Goal: Task Accomplishment & Management: Complete application form

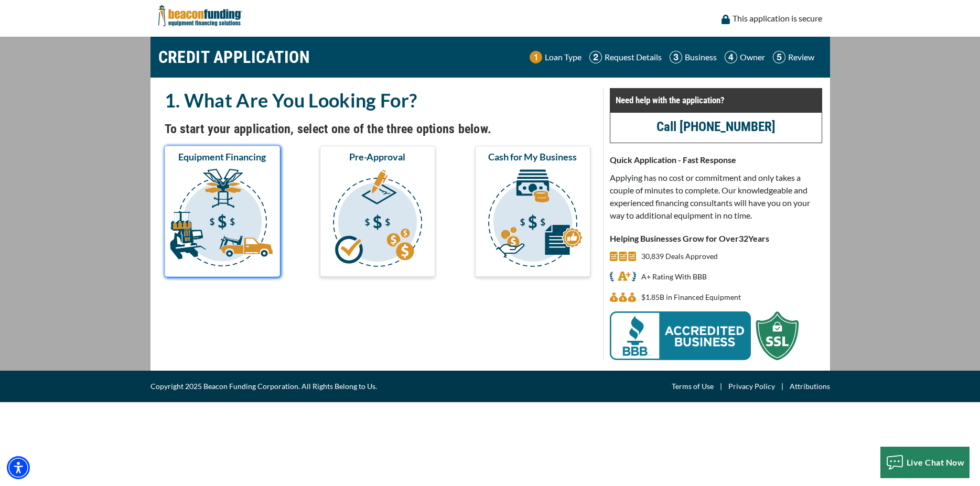
click at [215, 197] on img "submit" at bounding box center [222, 219] width 111 height 105
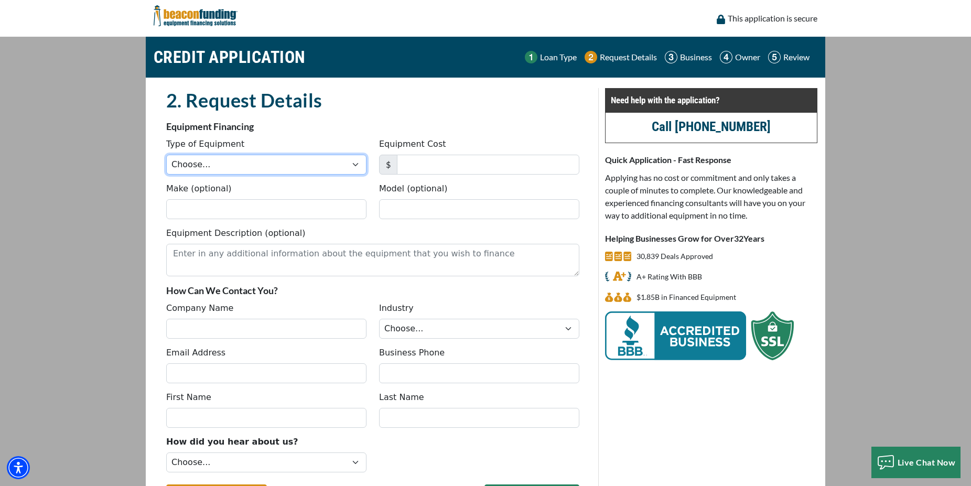
click at [166, 155] on select "Choose... Backhoe Boom/Bucket Truck Chipper Commercial Mower Crane DTG/DTF Prin…" at bounding box center [266, 165] width 200 height 20
select select "7"
click option "Trailer" at bounding box center [0, 0] width 0 height 0
click at [441, 157] on input "Equipment Cost" at bounding box center [488, 165] width 182 height 20
type input "45,000"
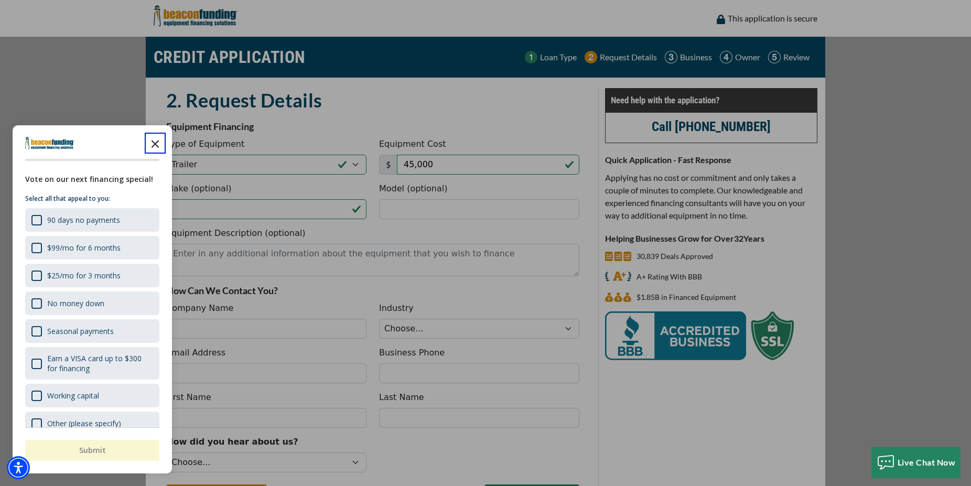
click at [148, 147] on icon "Close the survey" at bounding box center [155, 143] width 21 height 21
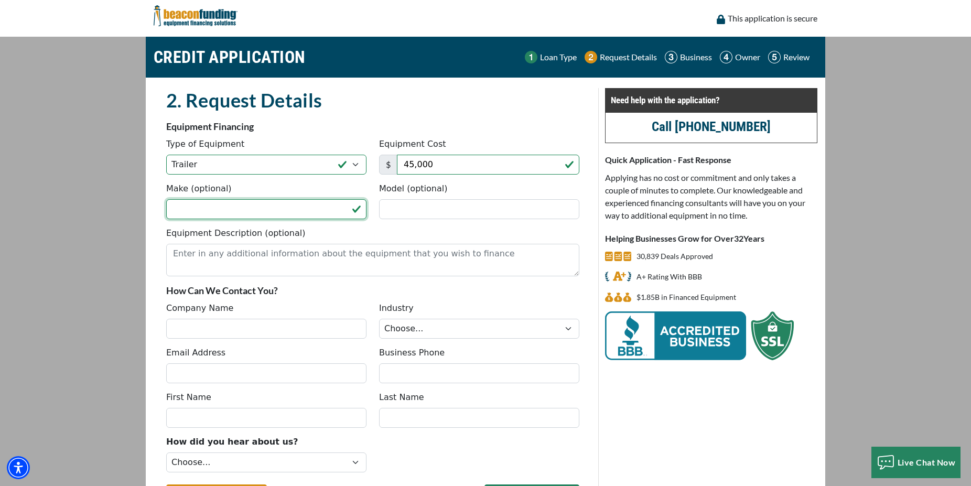
click at [202, 212] on input "Make (optional)" at bounding box center [266, 209] width 200 height 20
type input "Great Dane"
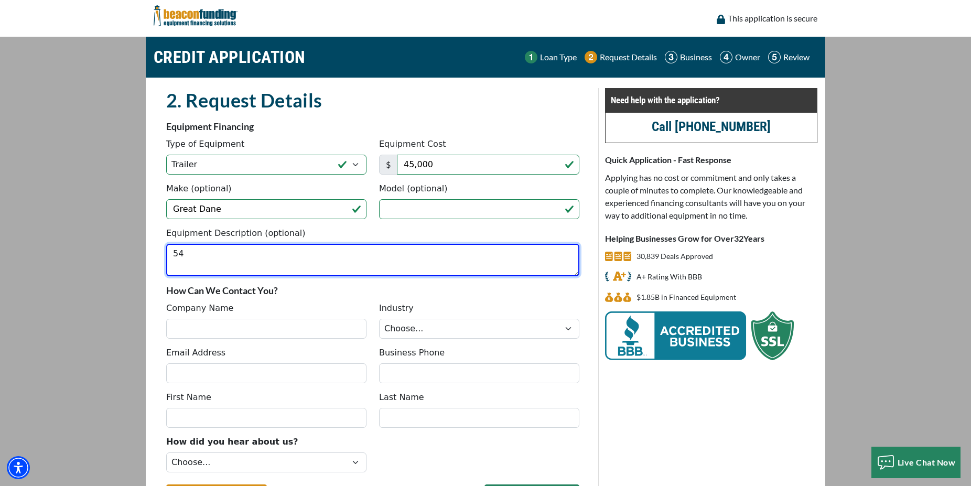
type textarea "5"
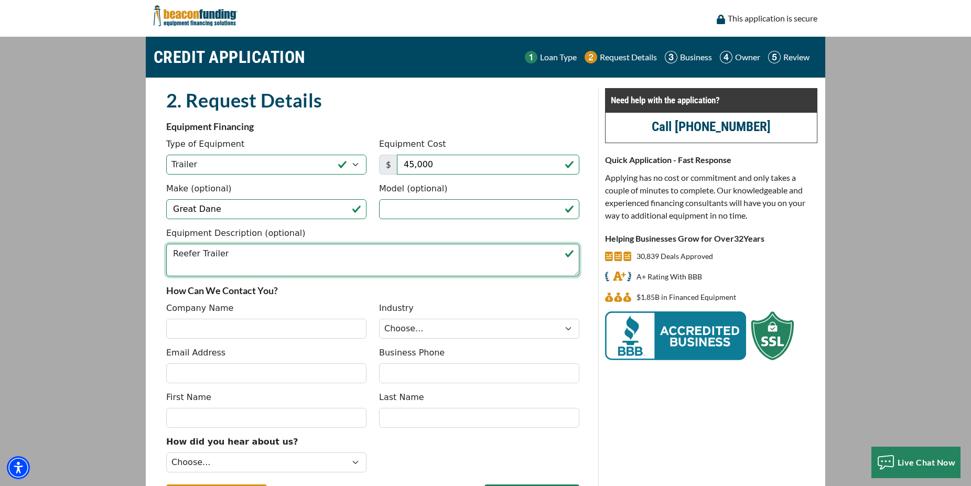
click at [267, 250] on textarea "Reefer Trailer" at bounding box center [372, 260] width 413 height 33
click at [283, 255] on textarea "Reefer Trailer" at bounding box center [372, 260] width 413 height 33
click at [170, 257] on textarea "Reefer Trailer" at bounding box center [372, 260] width 413 height 33
click at [317, 256] on textarea "2016 Great Dane Reefer Trailer" at bounding box center [372, 260] width 413 height 33
paste textarea "1GRAA0827HW108847"
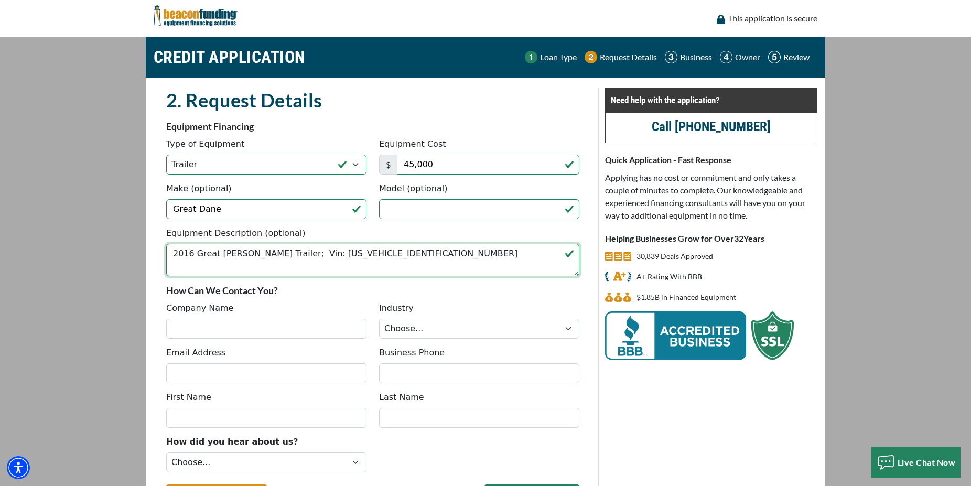
type textarea "2016 Great Dane Reefer Trailer; Vin: 1GRAA0827HW108847"
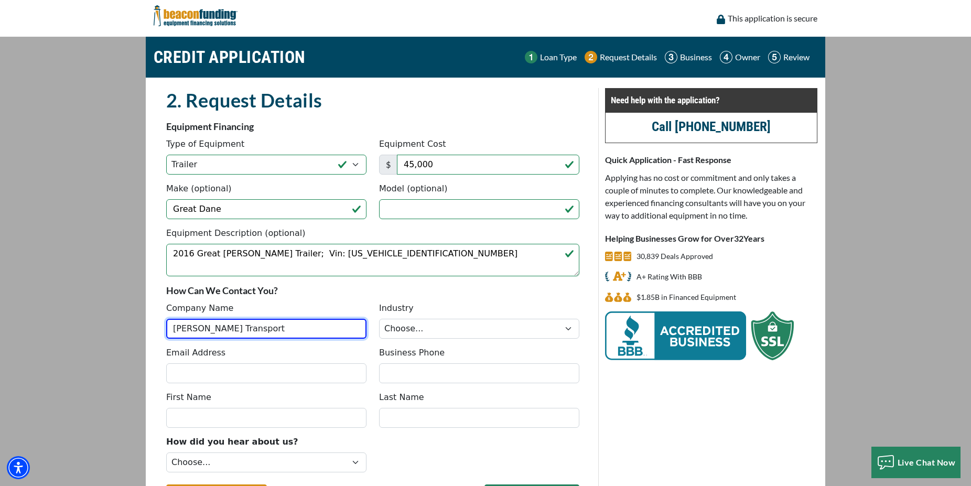
type input "MR Weaver Transport"
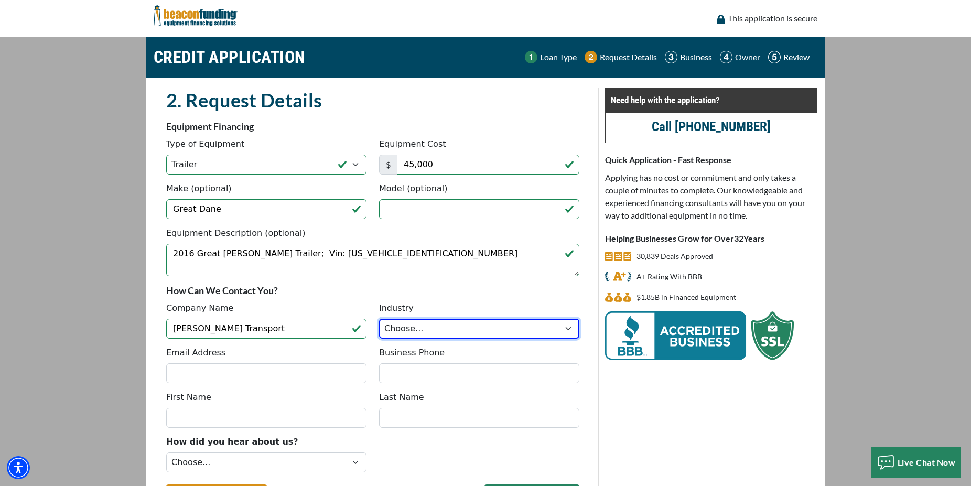
click at [379, 319] on select "Choose... Towing Landscape/Hardscape Decorated Apparel Septic Light Constructio…" at bounding box center [479, 329] width 200 height 20
click option "Towing" at bounding box center [0, 0] width 0 height 0
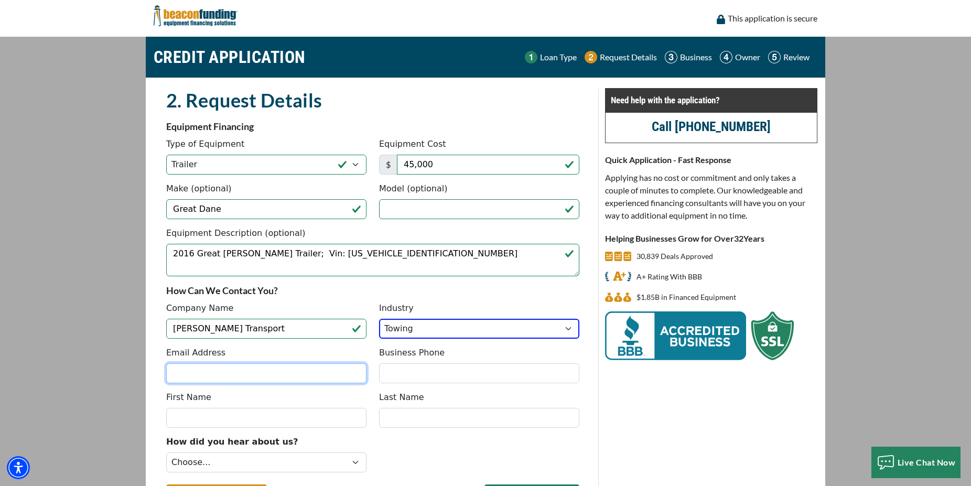
click at [230, 374] on input "Email Address" at bounding box center [266, 373] width 200 height 20
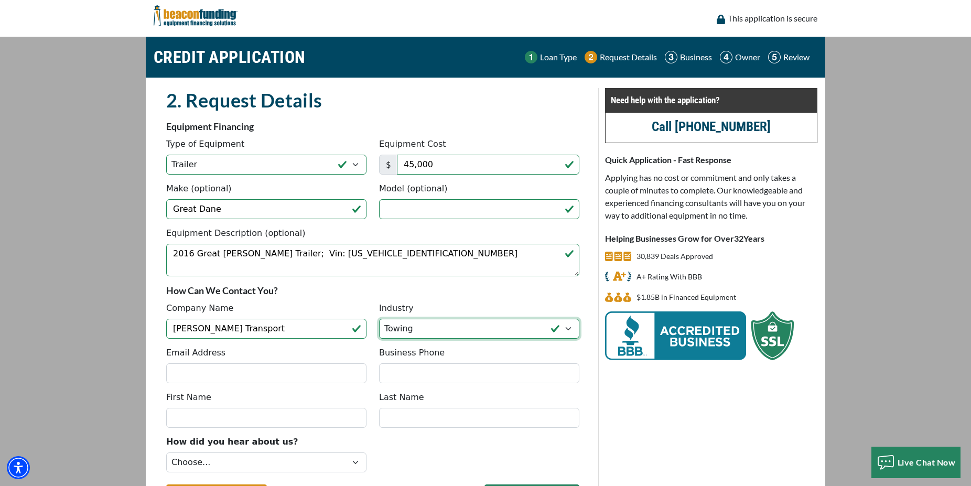
click at [379, 319] on select "Choose... Towing Landscape/Hardscape Decorated Apparel Septic Light Constructio…" at bounding box center [479, 329] width 200 height 20
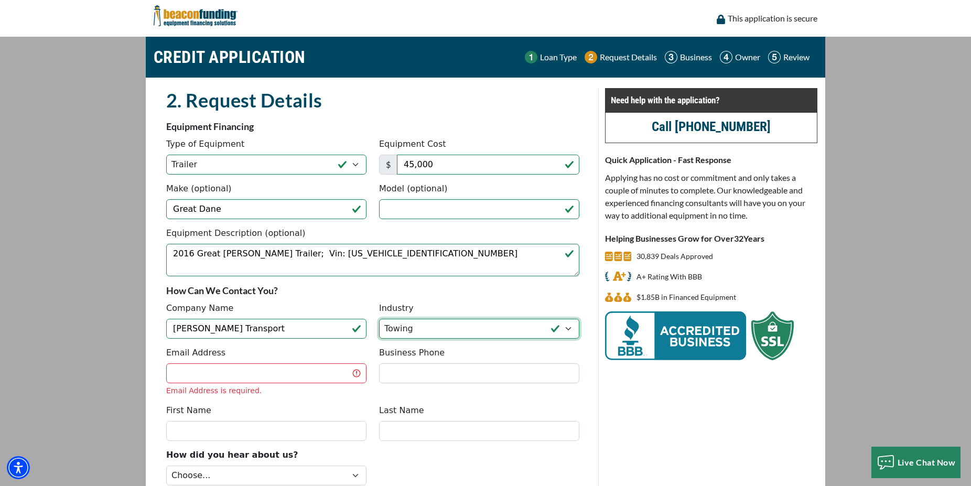
select select "5"
click option "Other" at bounding box center [0, 0] width 0 height 0
click at [269, 373] on input "Email Address" at bounding box center [266, 373] width 200 height 20
type input "m"
type input "b"
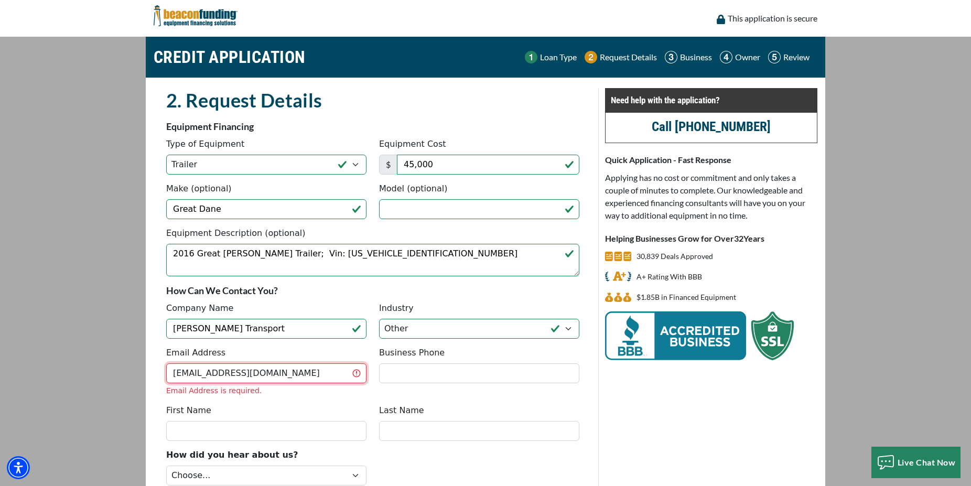
type input "mrweavertransport@gmail.com"
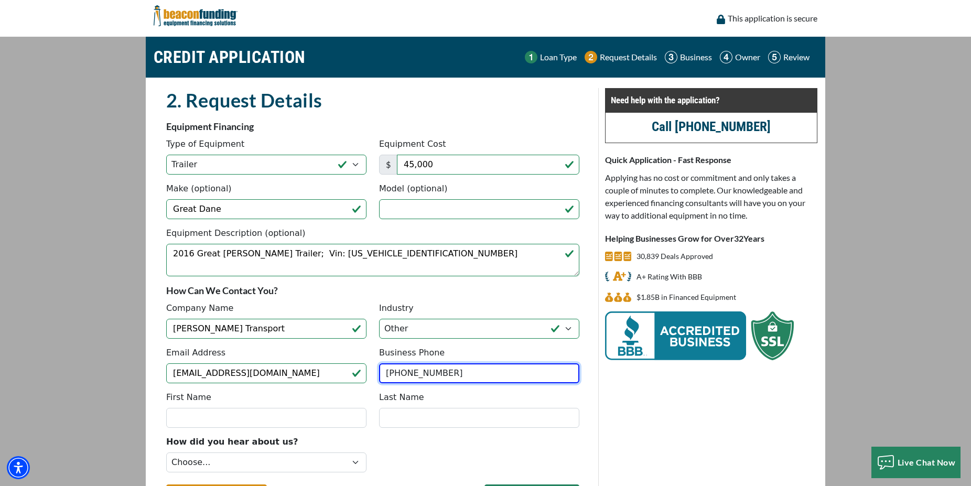
type input "(717) 769-1580"
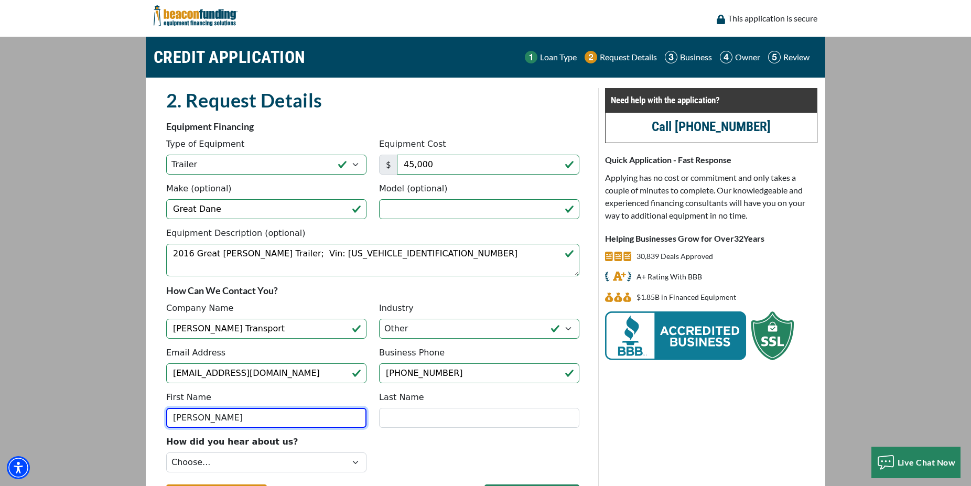
type input "Bryan"
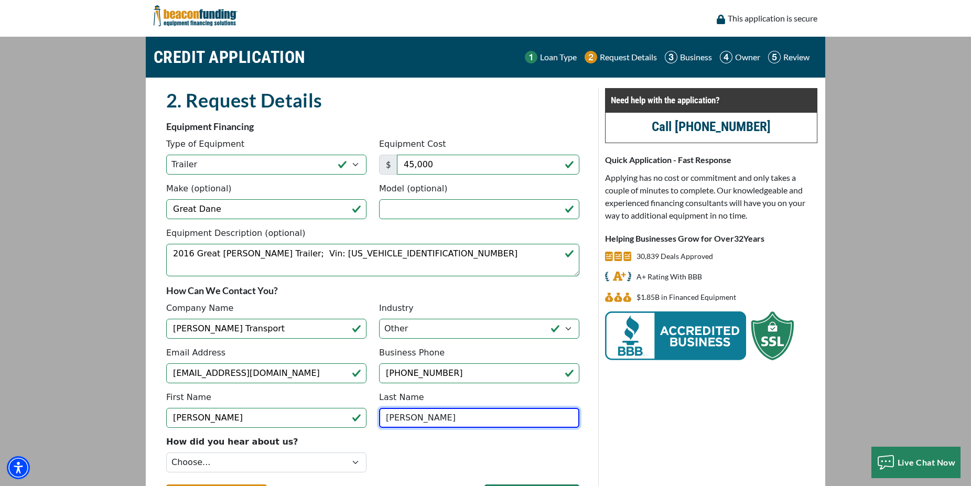
type input "Weaver"
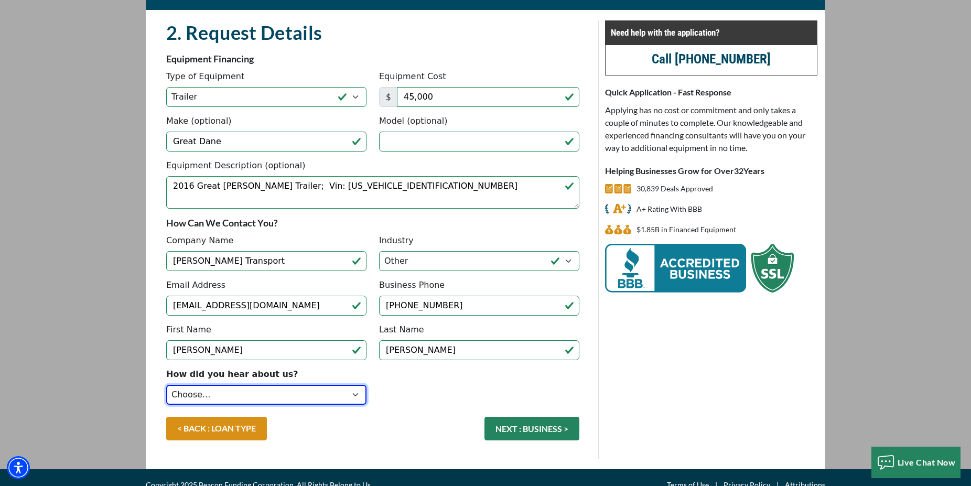
scroll to position [82, 0]
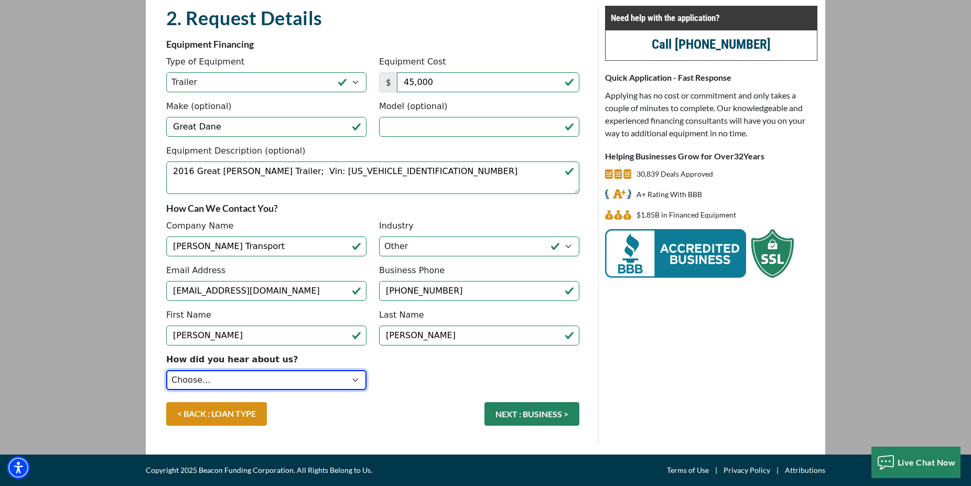
click at [166, 370] on select "Choose... Internet Search Vendor Referral Word of Mouth Client Referral Email E…" at bounding box center [266, 380] width 200 height 20
select select "4"
click option "Existing/Past Client" at bounding box center [0, 0] width 0 height 0
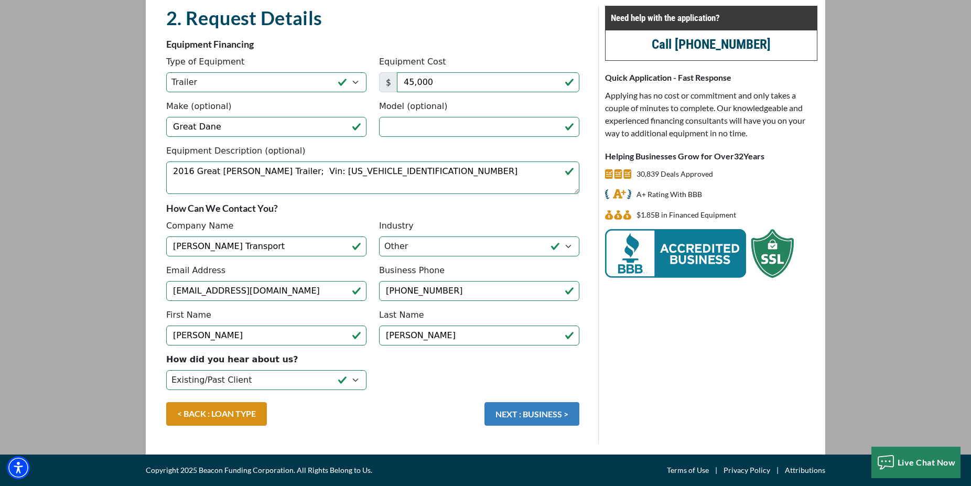
click at [538, 416] on button "NEXT : BUSINESS >" at bounding box center [531, 414] width 95 height 24
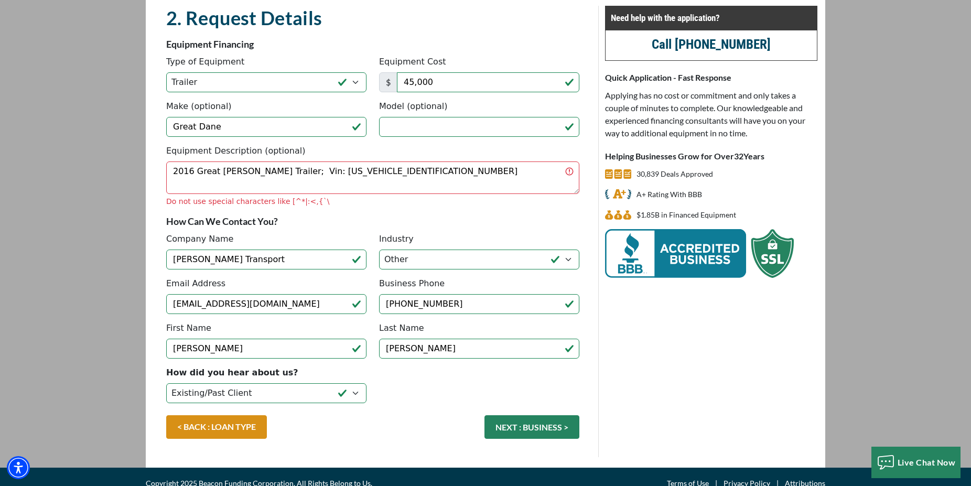
scroll to position [78, 0]
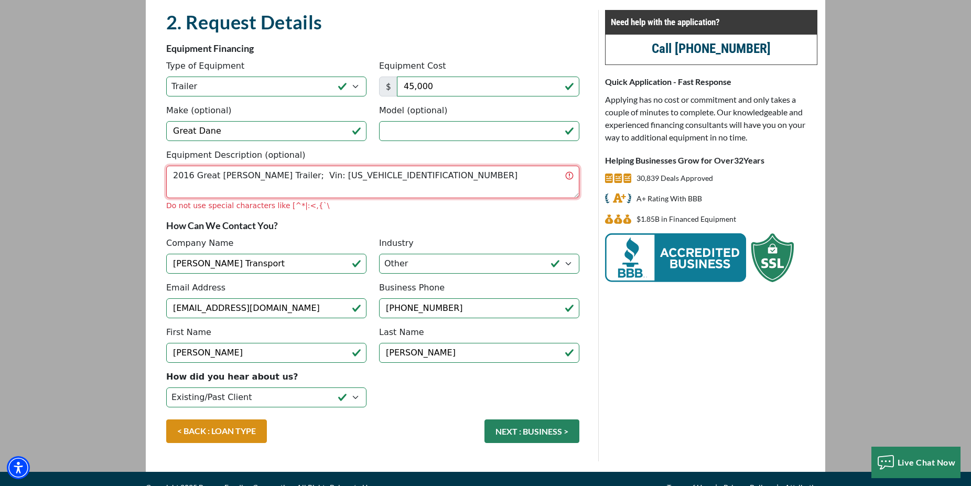
click at [248, 182] on textarea "2016 Great Dane Reefer Trailer; Vin: 1GRAA0827HW108847" at bounding box center [372, 182] width 413 height 33
click at [288, 179] on textarea "2016 Great Dane Reefer Trailer; Vin: 1GRAA0827HW108847" at bounding box center [372, 182] width 413 height 33
click at [304, 177] on textarea "2016 Great Dane Reefer Trailer Vin: 1GRAA0827HW108847" at bounding box center [372, 182] width 413 height 33
type textarea "2016 Great Dane Reefer Trailer Vin 1GRAA0827HW108847"
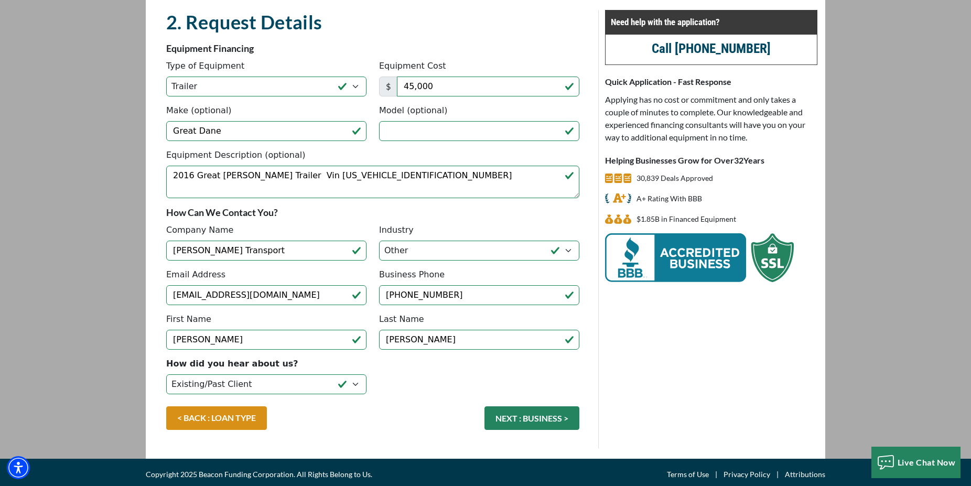
drag, startPoint x: 526, startPoint y: 438, endPoint x: 396, endPoint y: 394, distance: 137.1
click at [396, 394] on fieldset "2. Request Details There was an issue while saving the data. Please try again a…" at bounding box center [373, 229] width 426 height 438
click at [524, 420] on button "NEXT : BUSINESS >" at bounding box center [531, 418] width 95 height 24
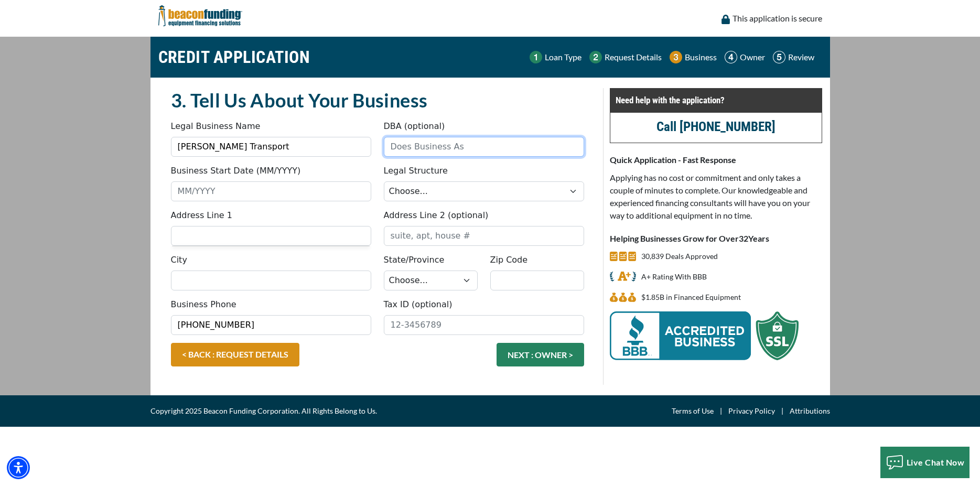
click at [442, 149] on input "DBA (optional)" at bounding box center [484, 147] width 200 height 20
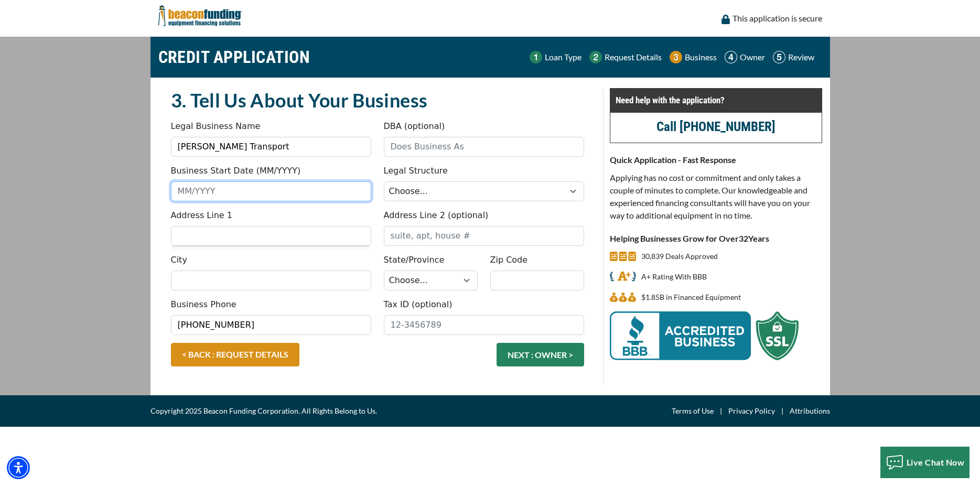
click at [297, 191] on input "Business Start Date (MM/YYYY)" at bounding box center [271, 191] width 200 height 20
type input "1"
type input "10/2008"
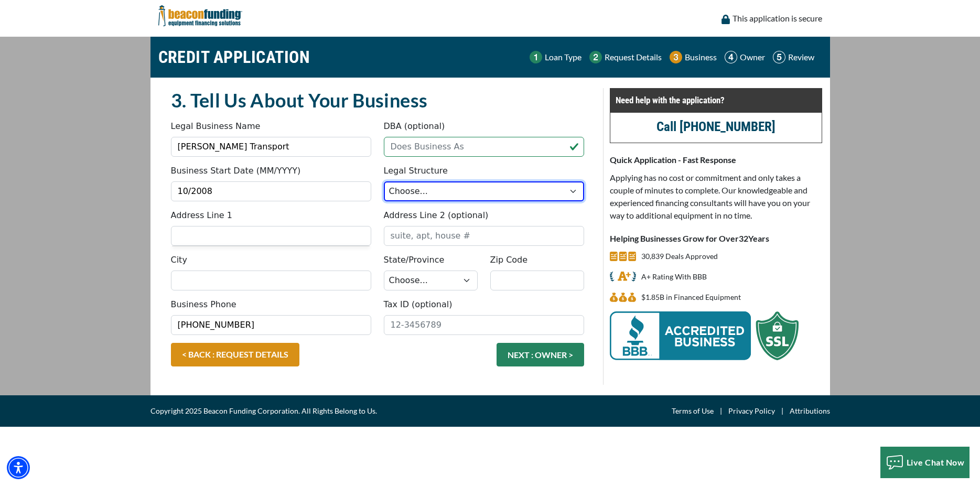
click at [384, 181] on select "Choose... Corporation LLC LLP Municipality Non-Profit Partnership Proprietorship" at bounding box center [484, 191] width 200 height 20
select select "4"
click option "Proprietorship" at bounding box center [0, 0] width 0 height 0
click at [239, 238] on input "Address Line 1" at bounding box center [271, 236] width 200 height 20
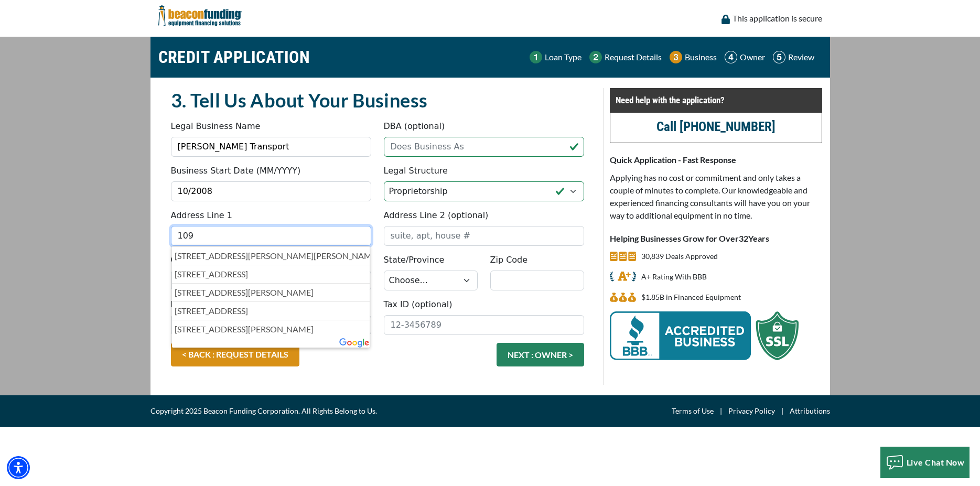
type input "109"
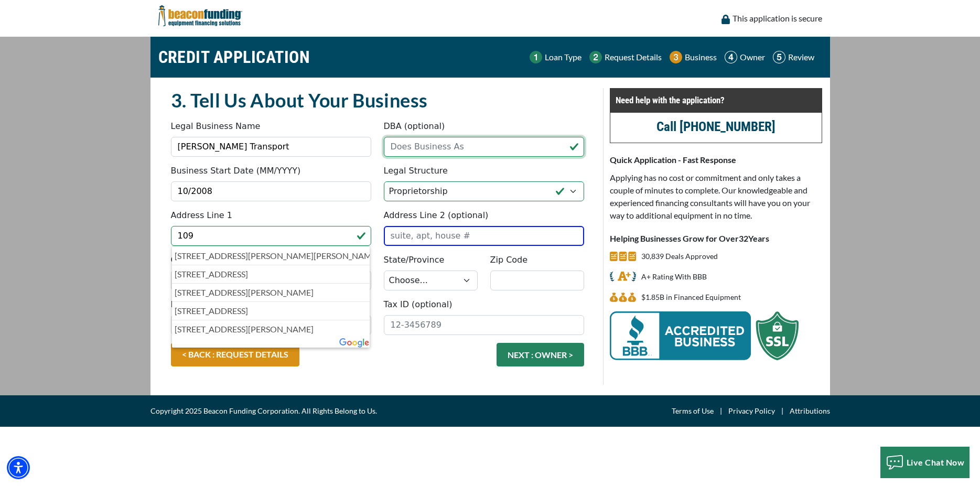
type input "MR Weaver Transport"
type input "[STREET_ADDRESS][PERSON_NAME]"
type input "NEWMANSTOWN"
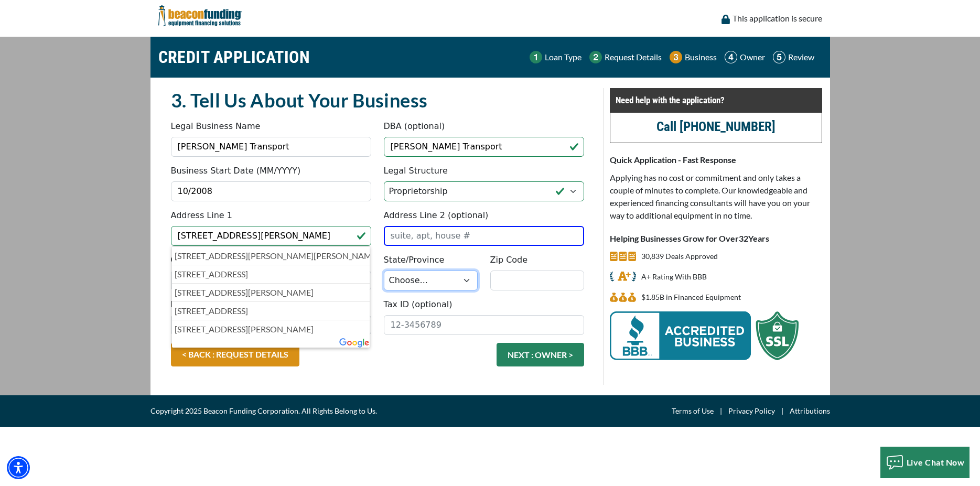
select select "40"
type input "17073-9185"
type input "7177691580"
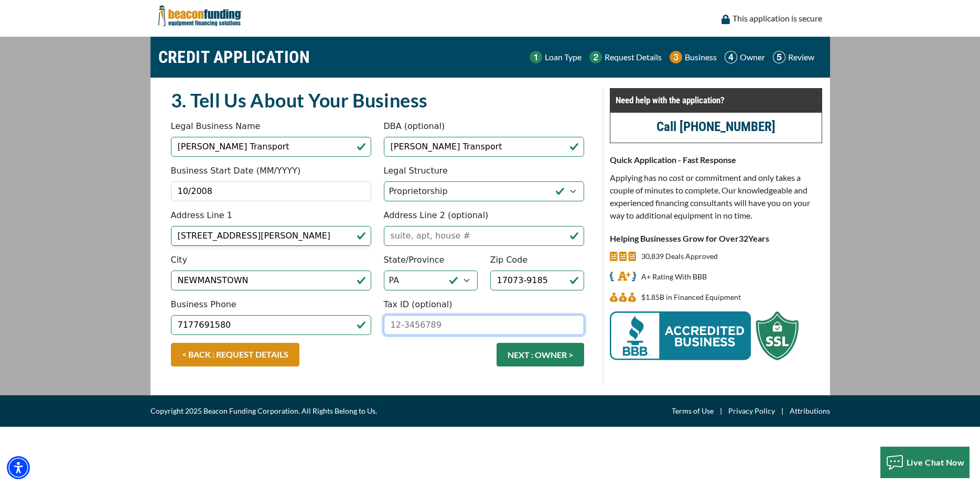
click at [444, 331] on input "Tax ID (optional)" at bounding box center [484, 325] width 200 height 20
type input "[US_EMPLOYER_IDENTIFICATION_NUMBER]"
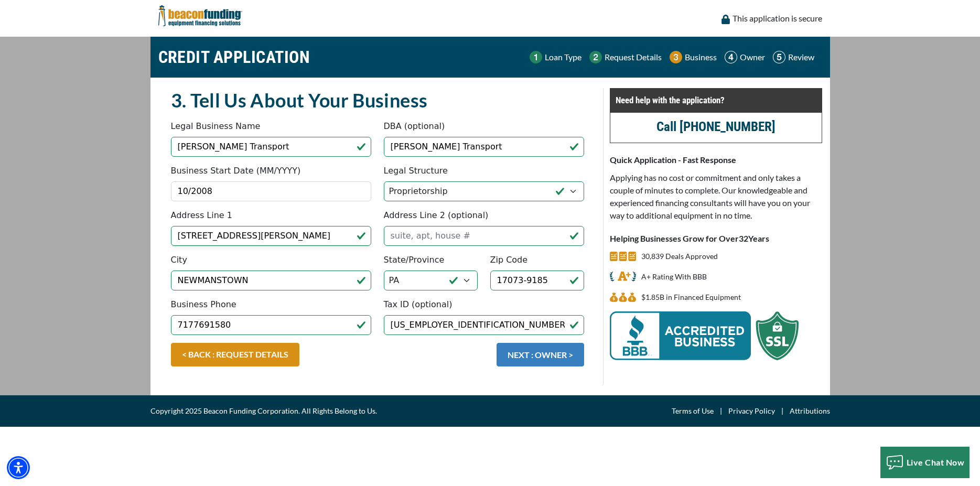
click at [530, 356] on button "NEXT : OWNER >" at bounding box center [541, 355] width 88 height 24
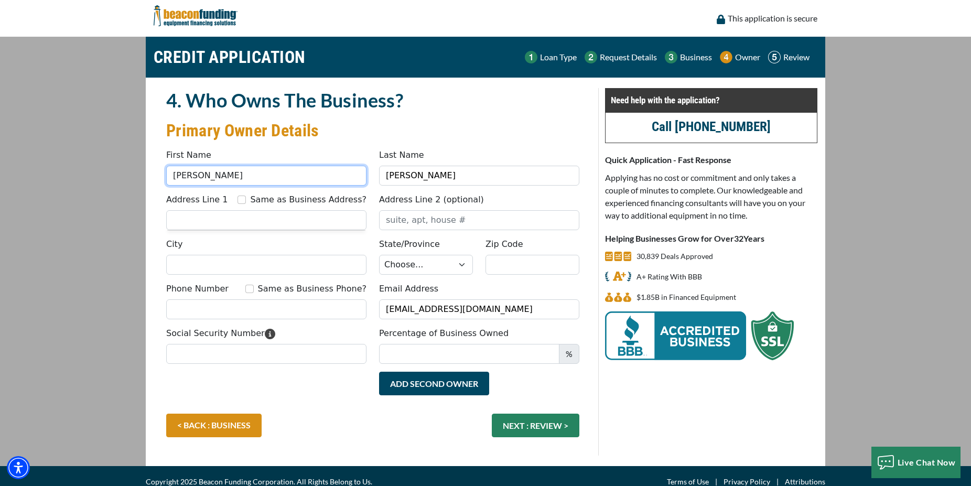
click at [262, 177] on input "Bryan" at bounding box center [266, 176] width 200 height 20
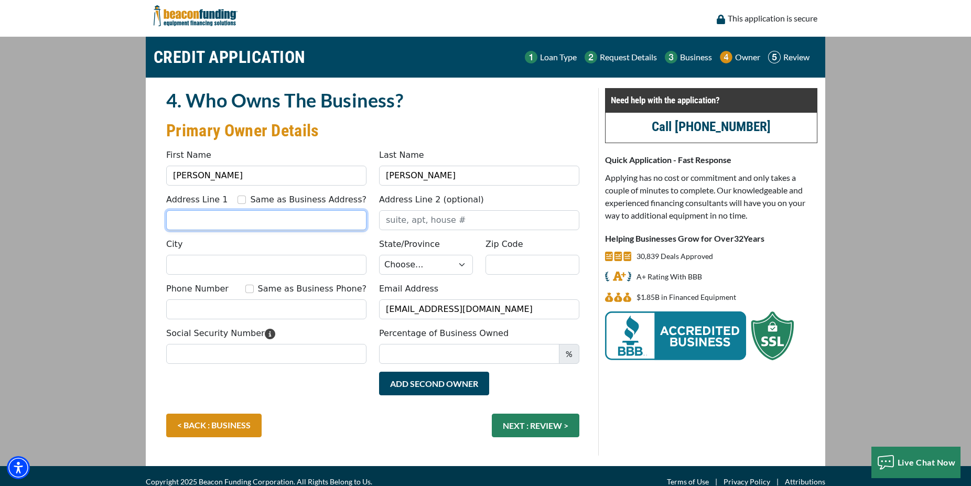
click at [239, 221] on input "Address Line 1" at bounding box center [266, 220] width 200 height 20
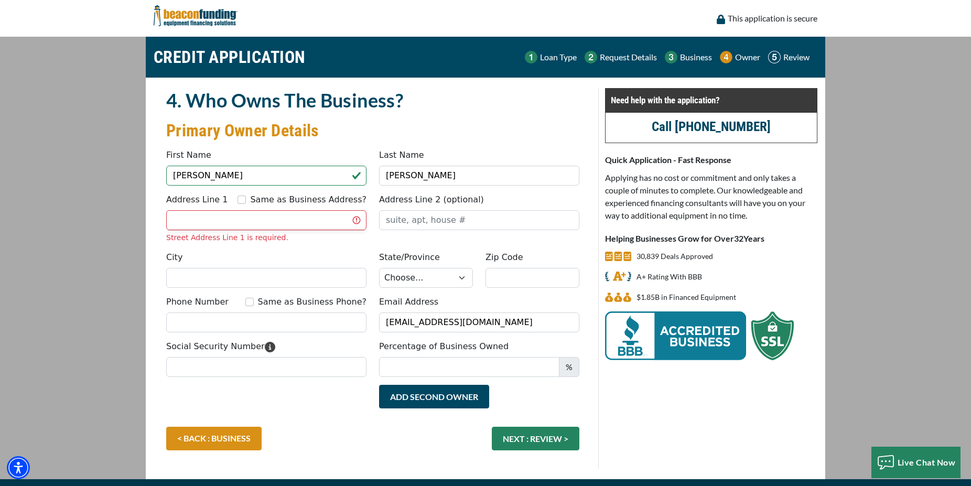
click at [257, 194] on div "Same as Business Address?" at bounding box center [302, 199] width 129 height 13
click at [246, 199] on input "Same as Business Address?" at bounding box center [242, 200] width 8 height 8
checkbox input "true"
type input "109 S FORT ZELLERS RD"
type input "NEWMANSTOWN"
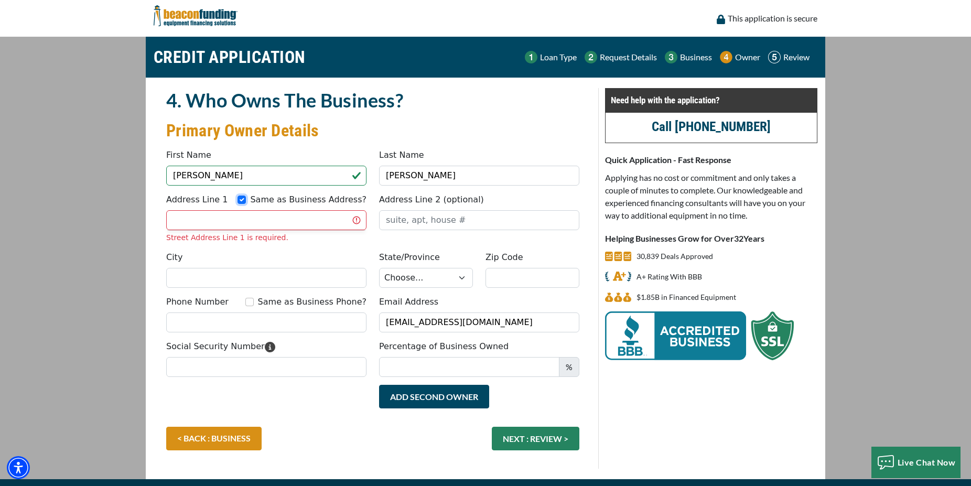
select select "40"
type input "17073-9185"
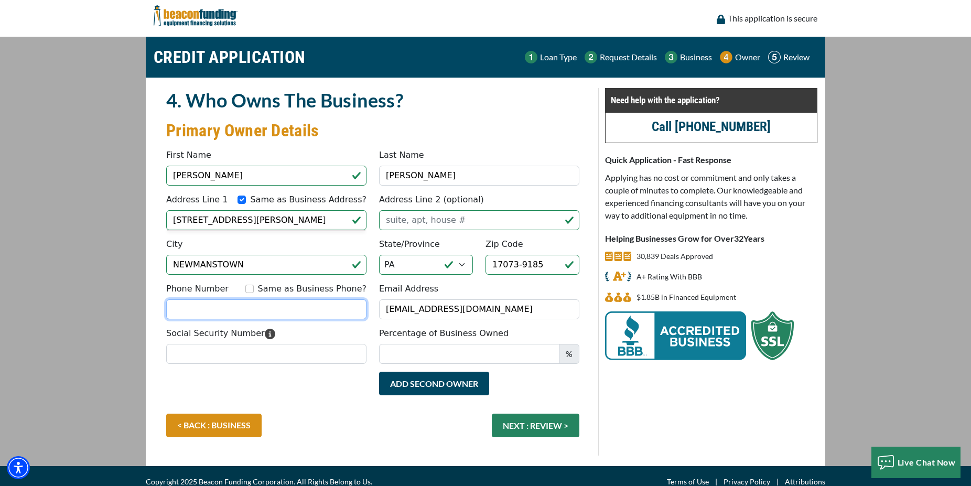
click at [224, 310] on input "Phone Number" at bounding box center [266, 309] width 200 height 20
type input "[PHONE_NUMBER]"
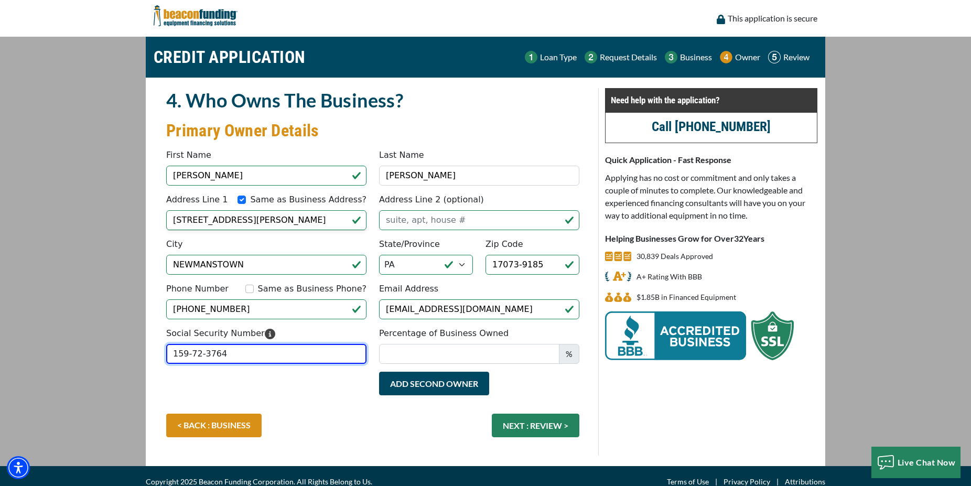
type input "159-72-3764"
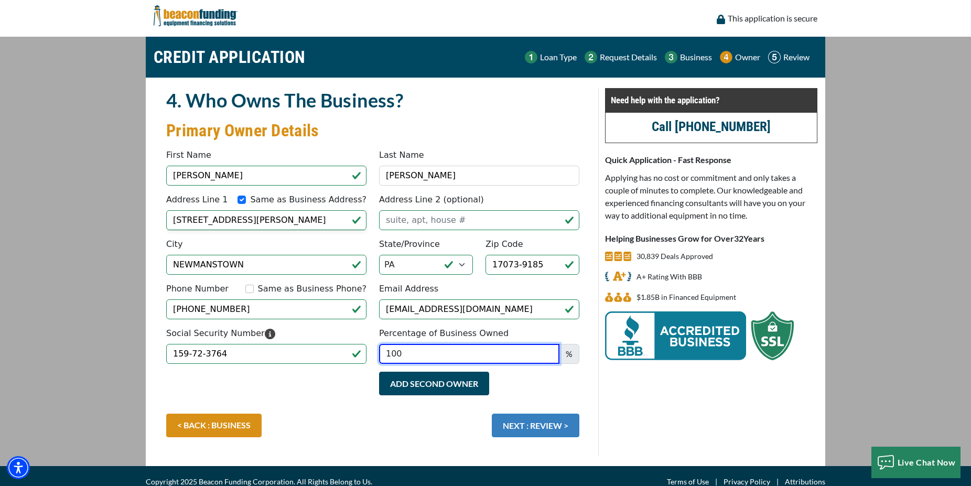
type input "100"
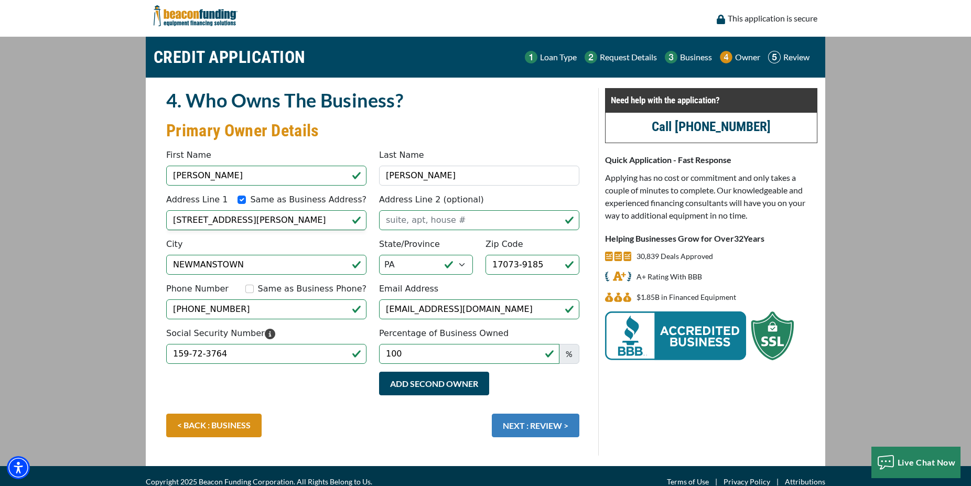
click at [532, 426] on button "NEXT : REVIEW >" at bounding box center [536, 426] width 88 height 24
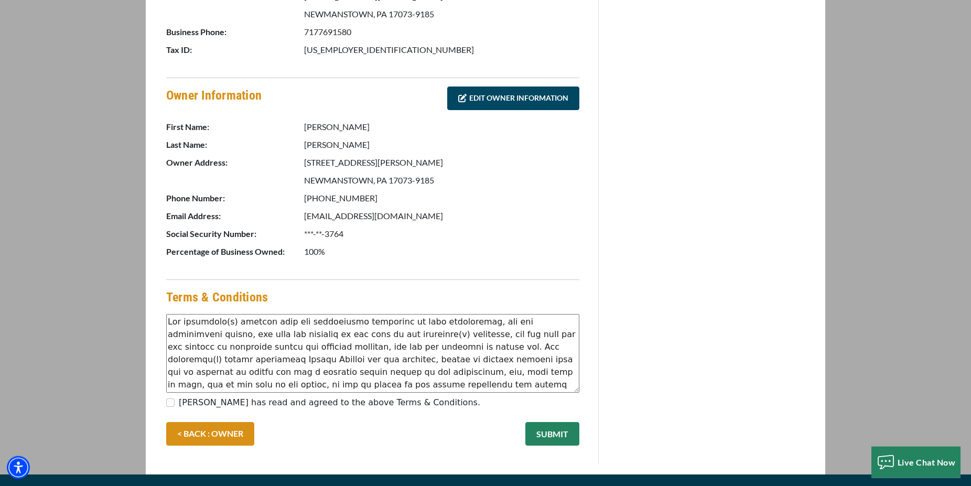
scroll to position [455, 0]
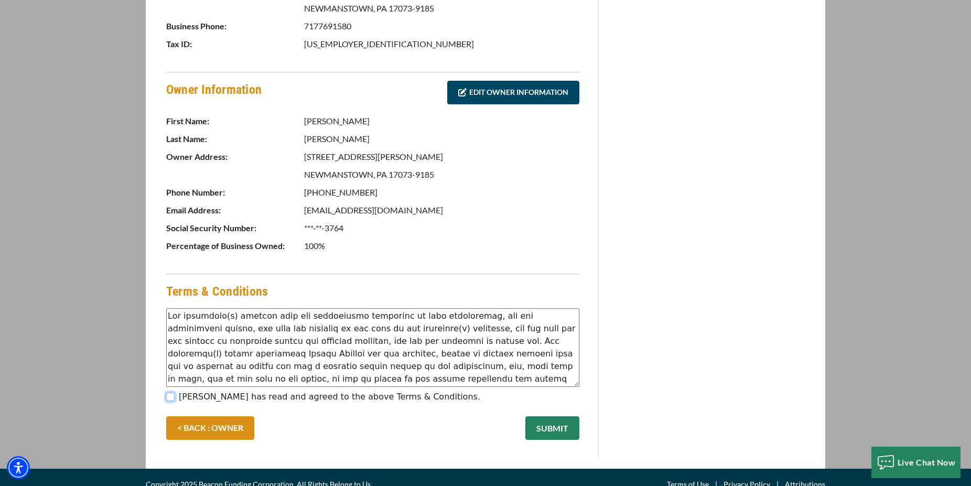
click at [170, 393] on input "[PERSON_NAME] has read and agreed to the above Terms & Conditions." at bounding box center [170, 397] width 8 height 8
checkbox input "true"
click at [550, 418] on button "SUBMIT" at bounding box center [552, 428] width 54 height 24
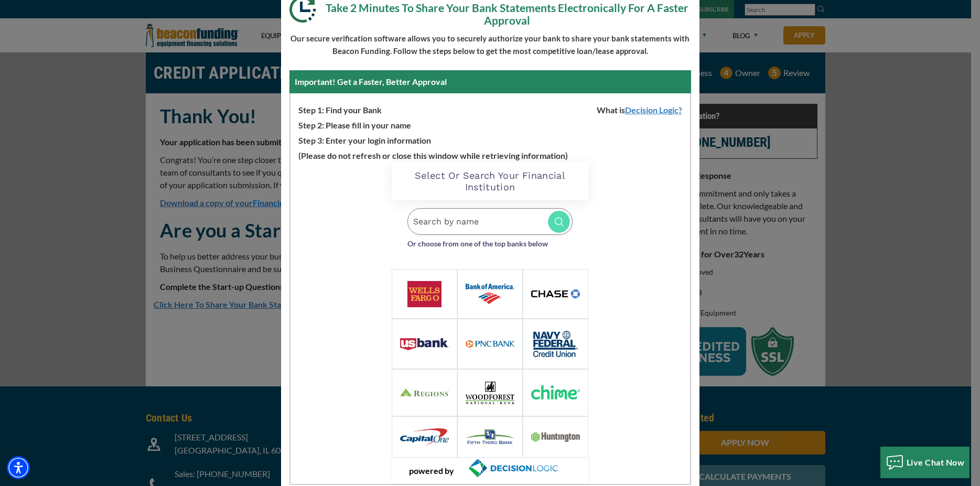
scroll to position [83, 0]
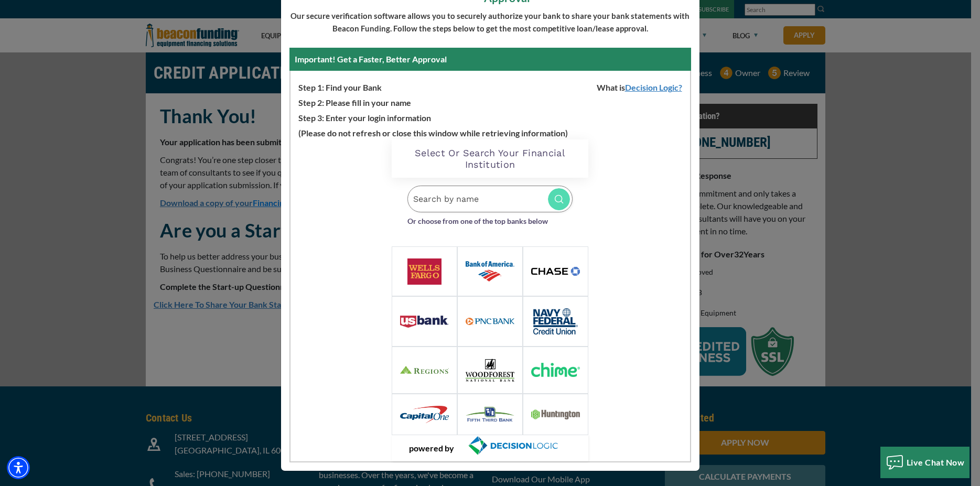
click at [463, 200] on input "Search by name" at bounding box center [489, 199] width 165 height 27
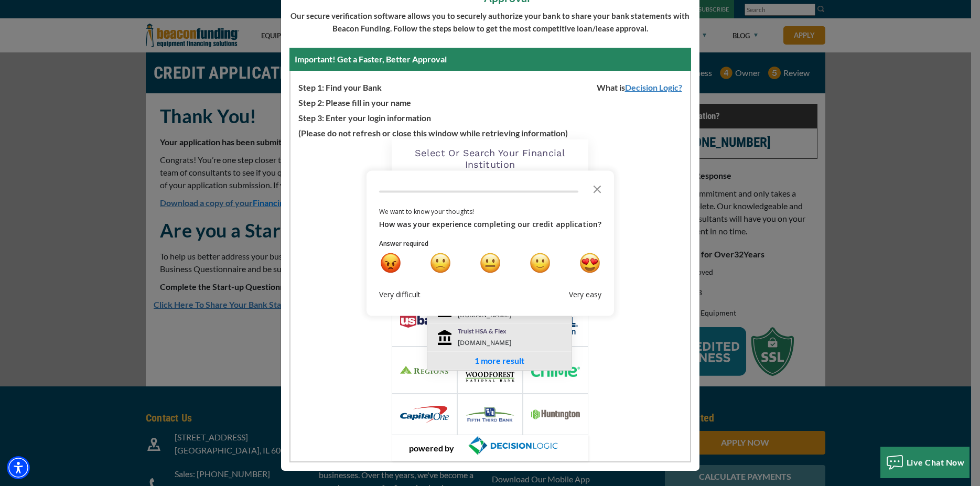
type input "truis"
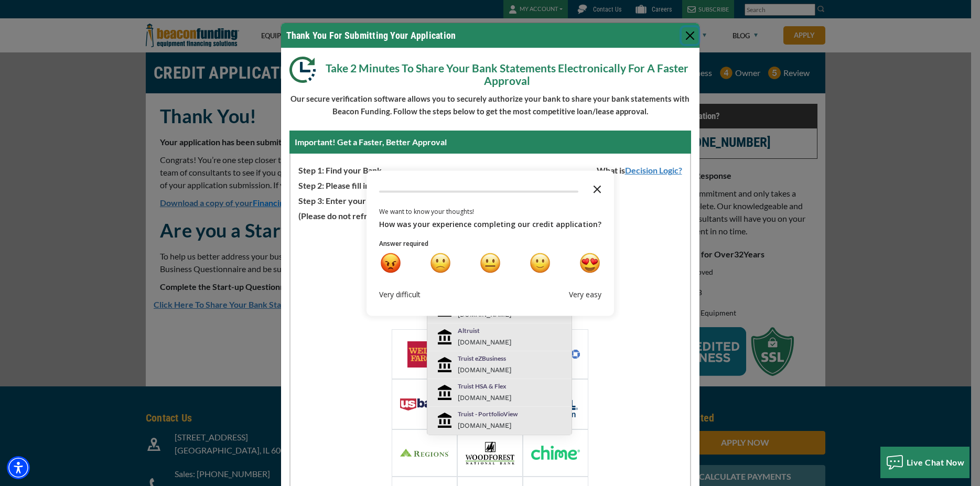
click at [599, 189] on icon "Close the survey" at bounding box center [597, 188] width 21 height 21
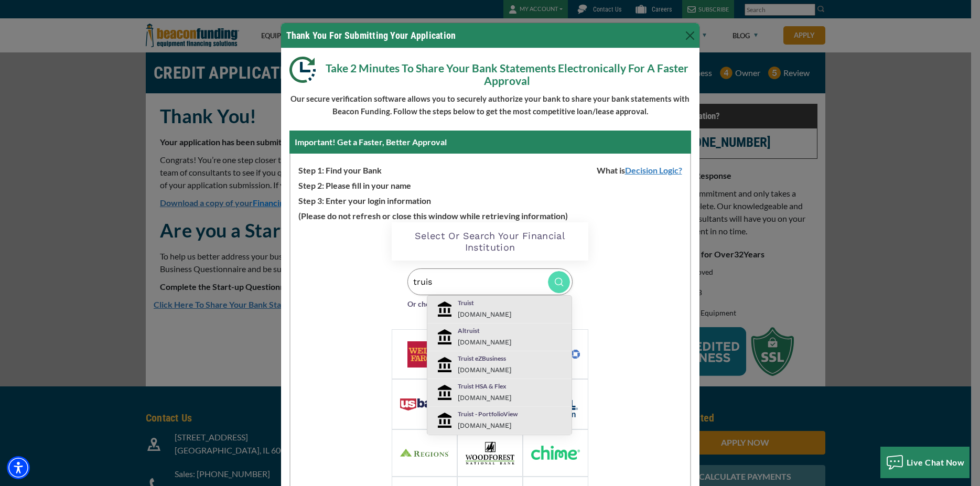
click at [478, 309] on div "Truist [DOMAIN_NAME]" at bounding box center [512, 309] width 125 height 22
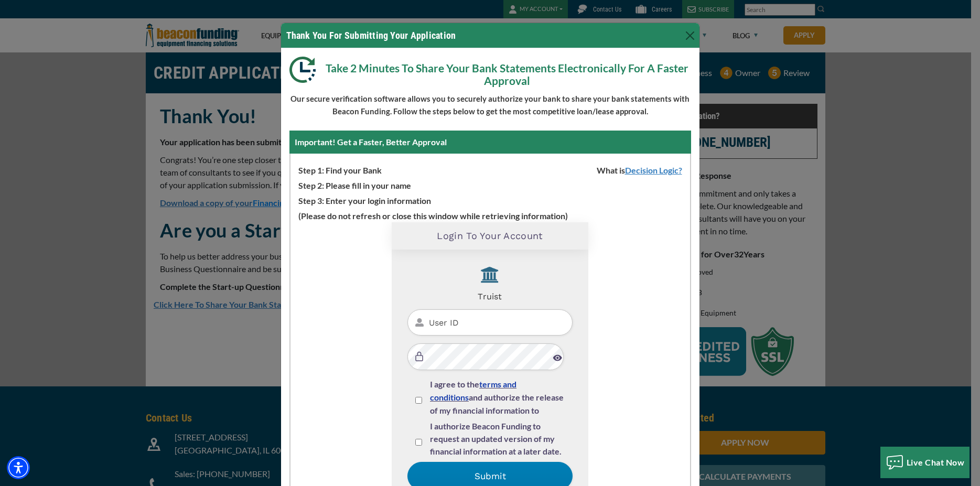
click at [455, 330] on input "User ID" at bounding box center [489, 322] width 165 height 27
type input "bryan101587"
click at [415, 401] on input "I agree to the terms and conditions and authorize the release of my financial i…" at bounding box center [418, 400] width 7 height 7
checkbox input "true"
click at [415, 440] on input "I authorize Beacon Funding to request an updated version of my financial inform…" at bounding box center [418, 442] width 7 height 7
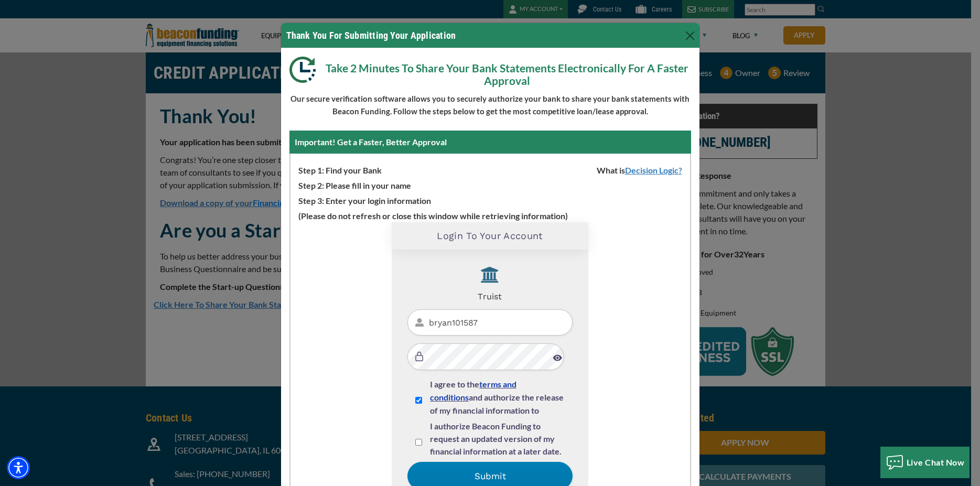
checkbox input "true"
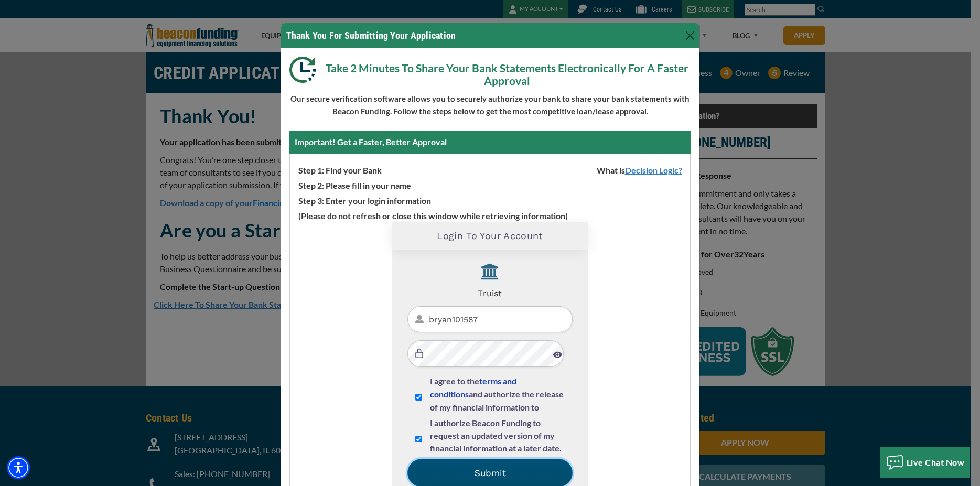
click at [487, 469] on button "Submit" at bounding box center [489, 473] width 165 height 28
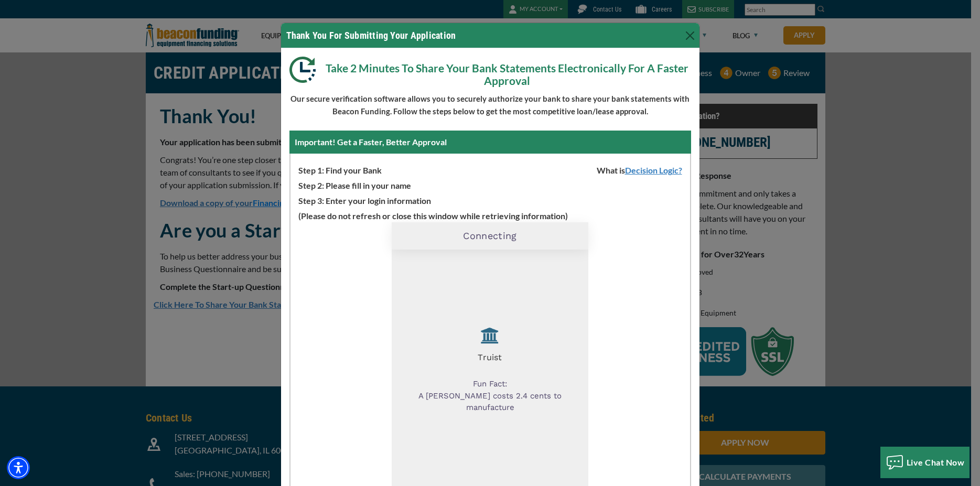
click at [404, 103] on p "Our secure verification software allows you to securely authorize your bank to …" at bounding box center [490, 104] width 402 height 25
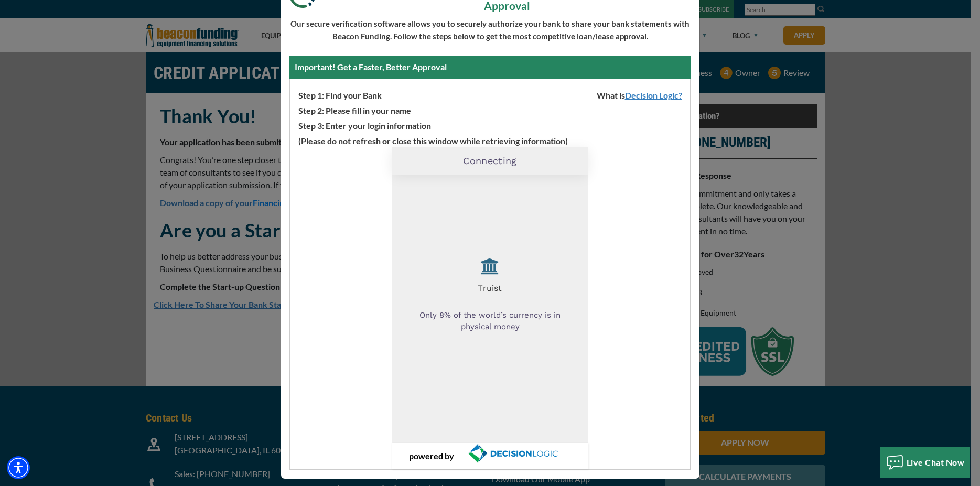
scroll to position [83, 0]
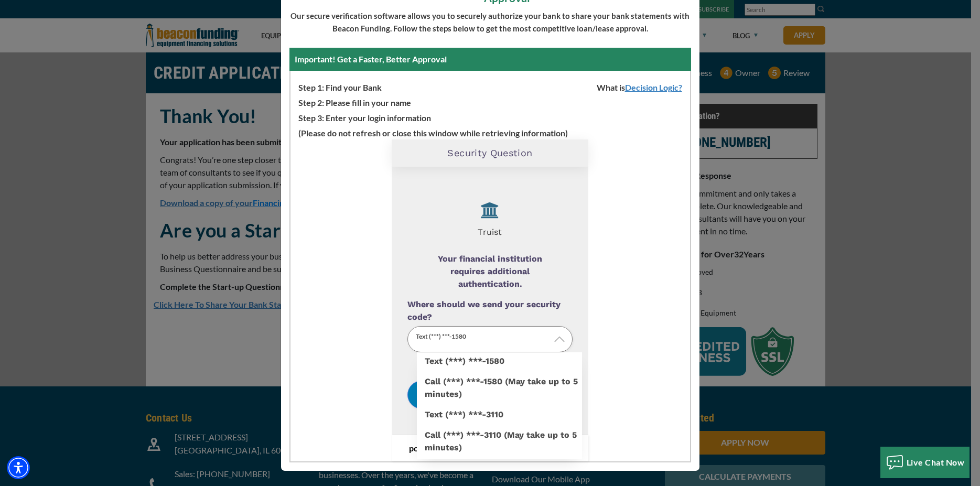
click at [500, 340] on p "Text (***) ***-1580" at bounding box center [489, 339] width 165 height 27
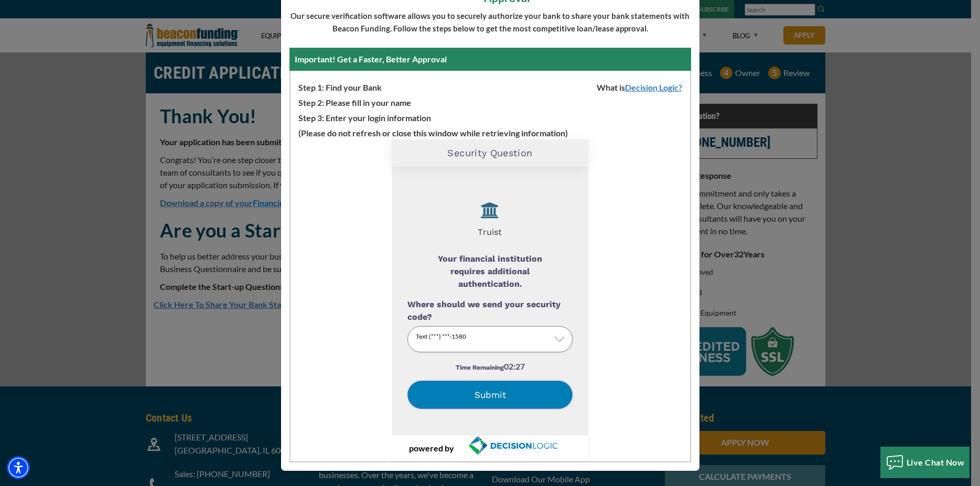
click at [482, 406] on label "Text (***) ***-3110" at bounding box center [499, 406] width 165 height 0
click at [0, 0] on input "Where should we send your security code?" at bounding box center [0, 0] width 0 height 0
click at [468, 393] on button "Submit" at bounding box center [489, 395] width 165 height 28
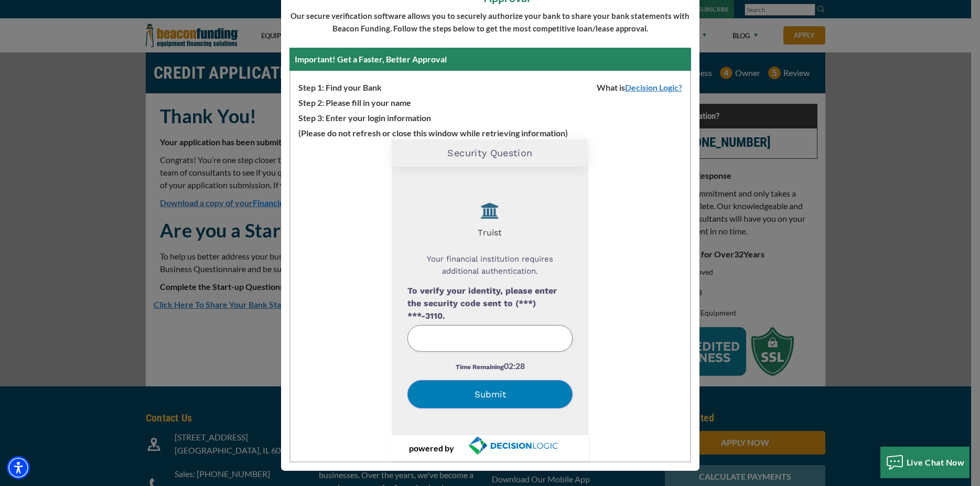
click at [468, 332] on input "text" at bounding box center [489, 338] width 165 height 27
type input "943943"
click at [497, 383] on button "Submit" at bounding box center [489, 394] width 165 height 28
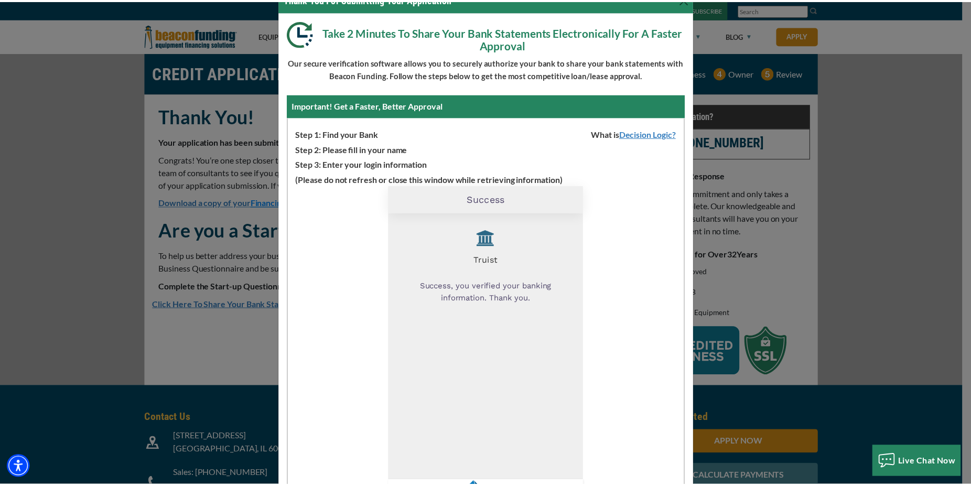
scroll to position [0, 0]
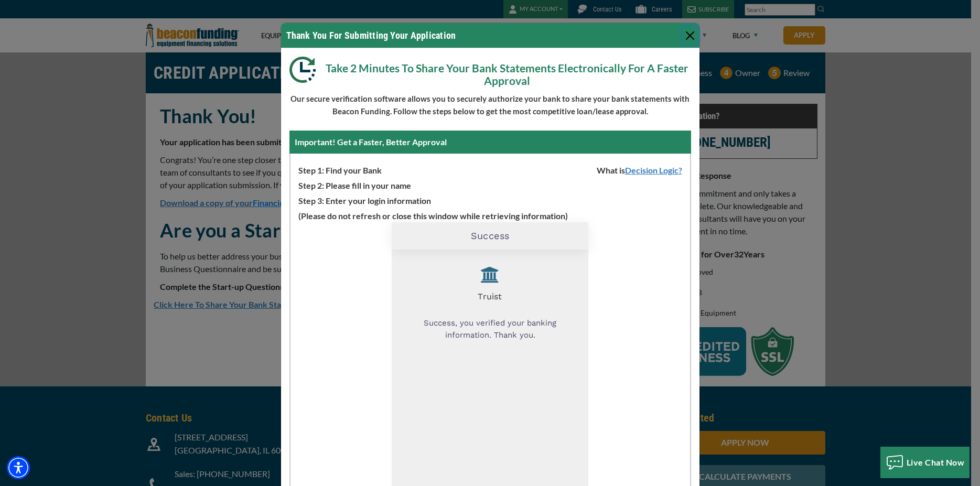
click at [688, 37] on button "Close" at bounding box center [690, 35] width 17 height 17
